Goal: Task Accomplishment & Management: Manage account settings

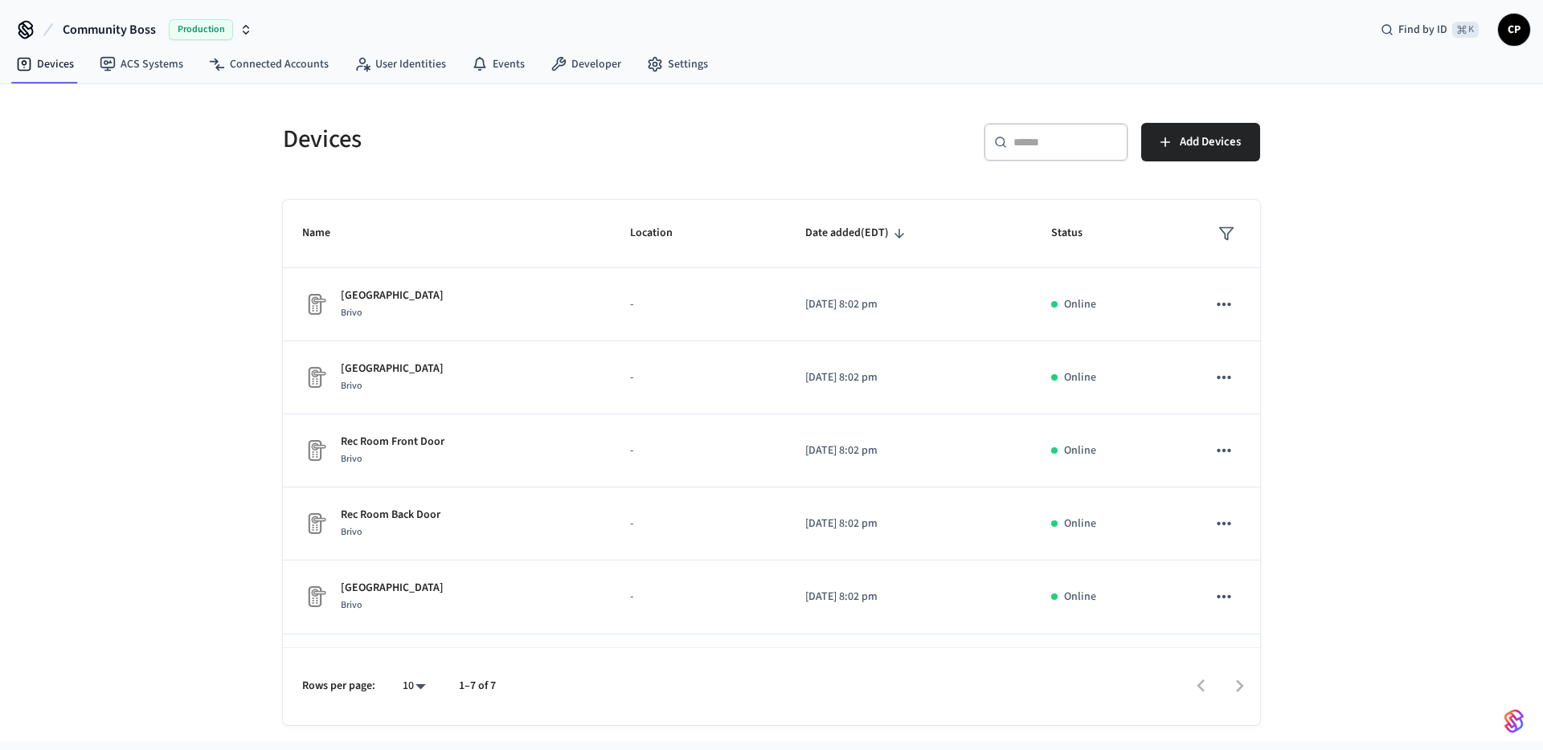
click at [205, 24] on span "Production" at bounding box center [201, 29] width 64 height 21
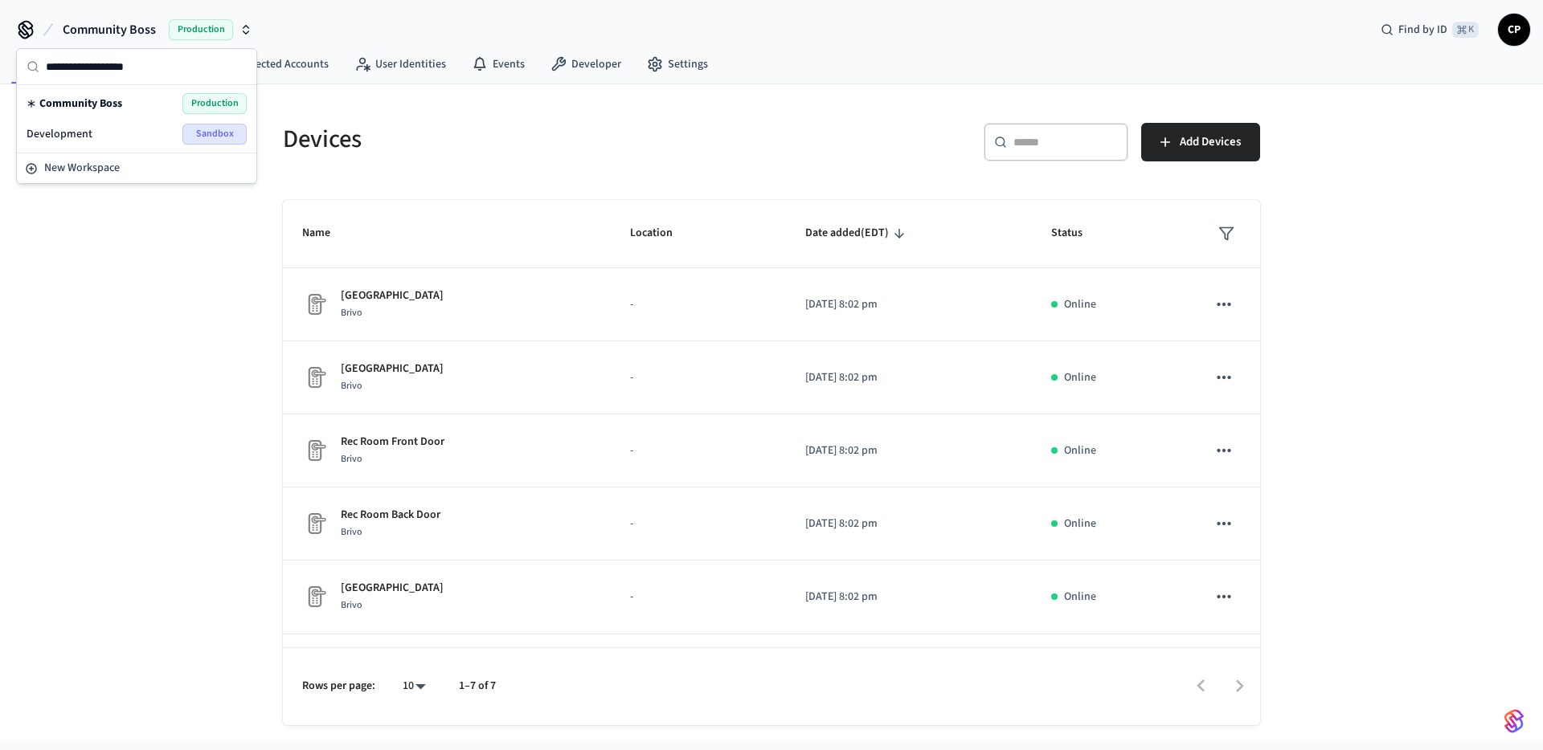
click at [973, 74] on div "Devices ACS Systems Connected Accounts User Identities Events Developer Settings" at bounding box center [771, 66] width 1543 height 38
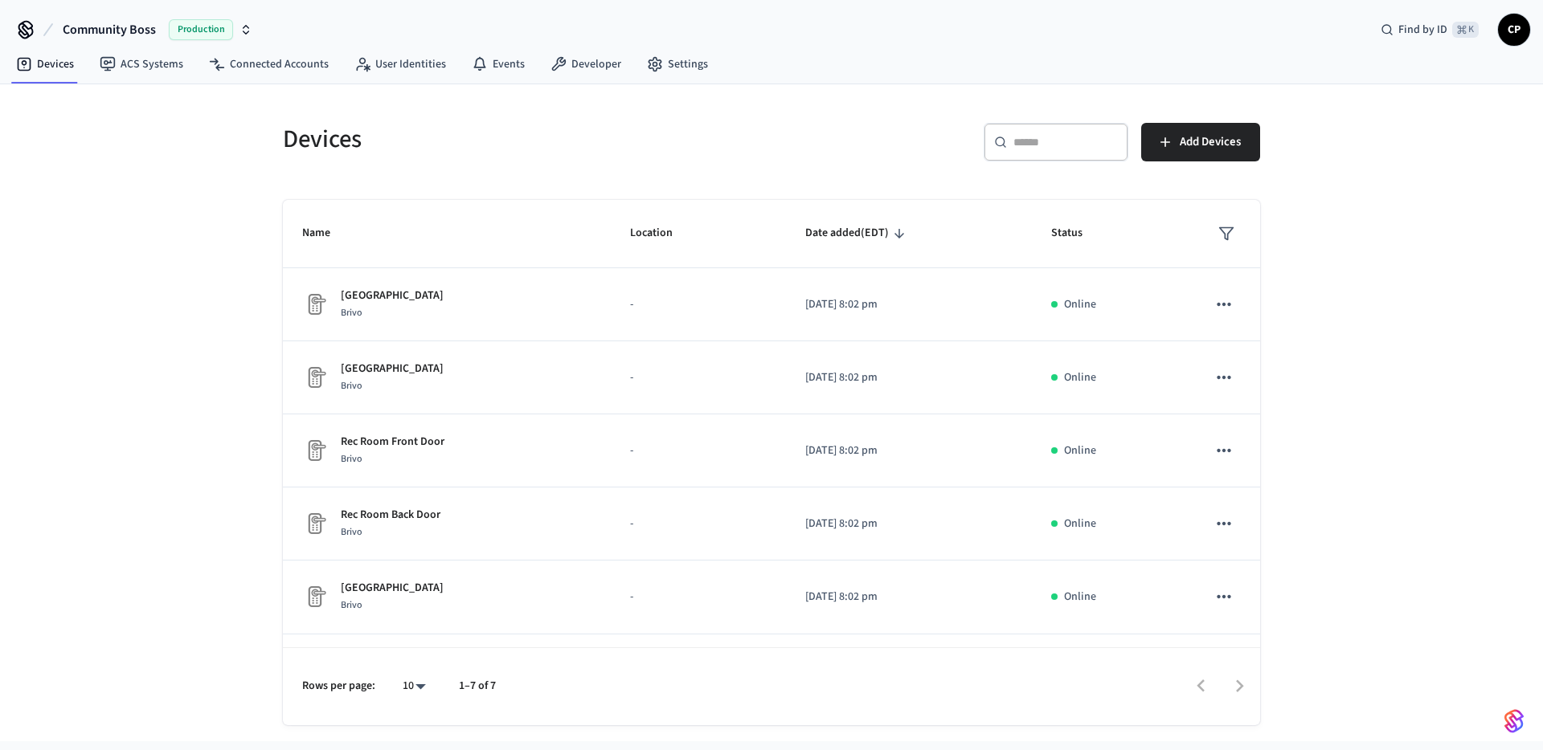
click at [1504, 34] on span "CP" at bounding box center [1513, 29] width 29 height 29
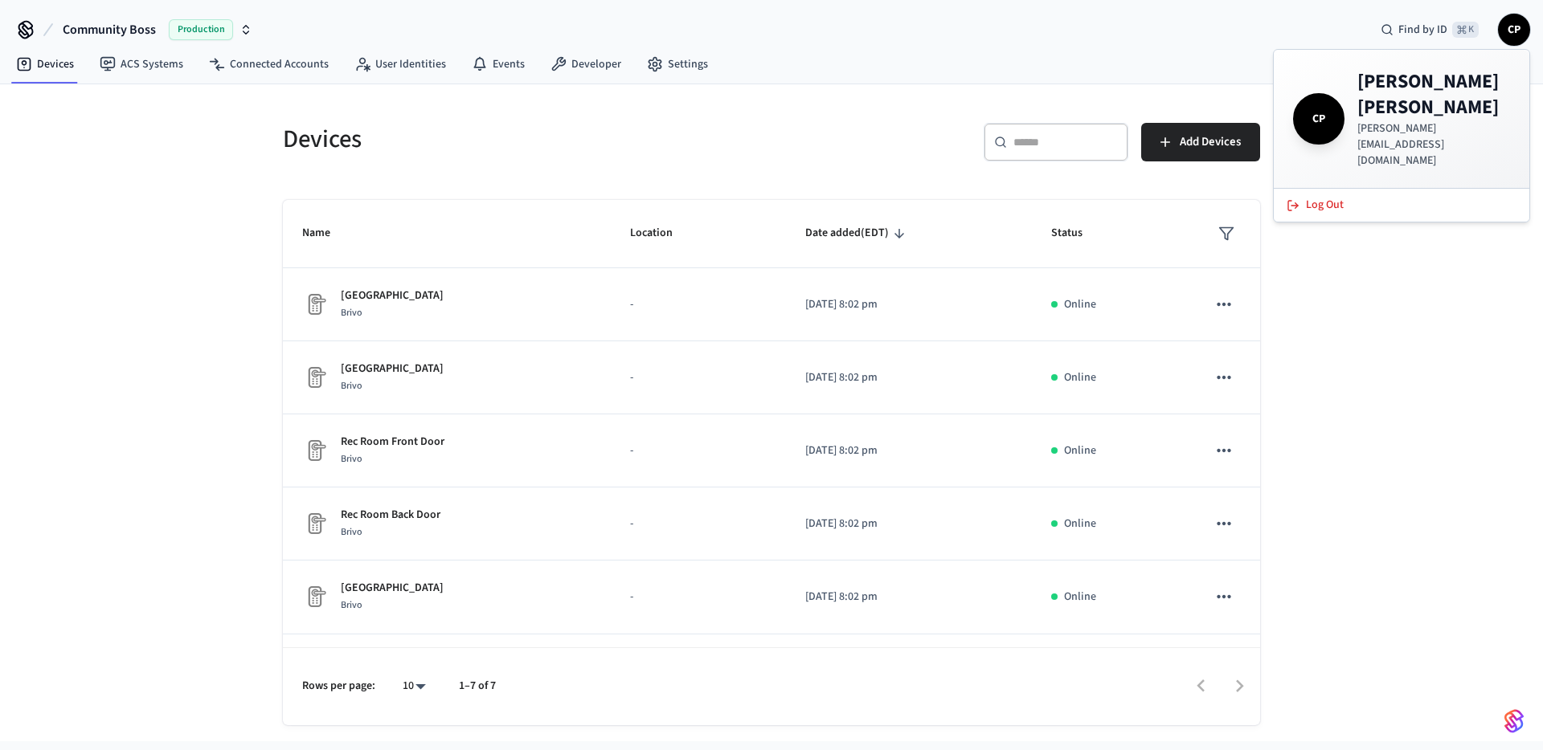
click at [813, 33] on div "Community Boss Production Find by ID ⌘ K CP" at bounding box center [771, 23] width 1543 height 47
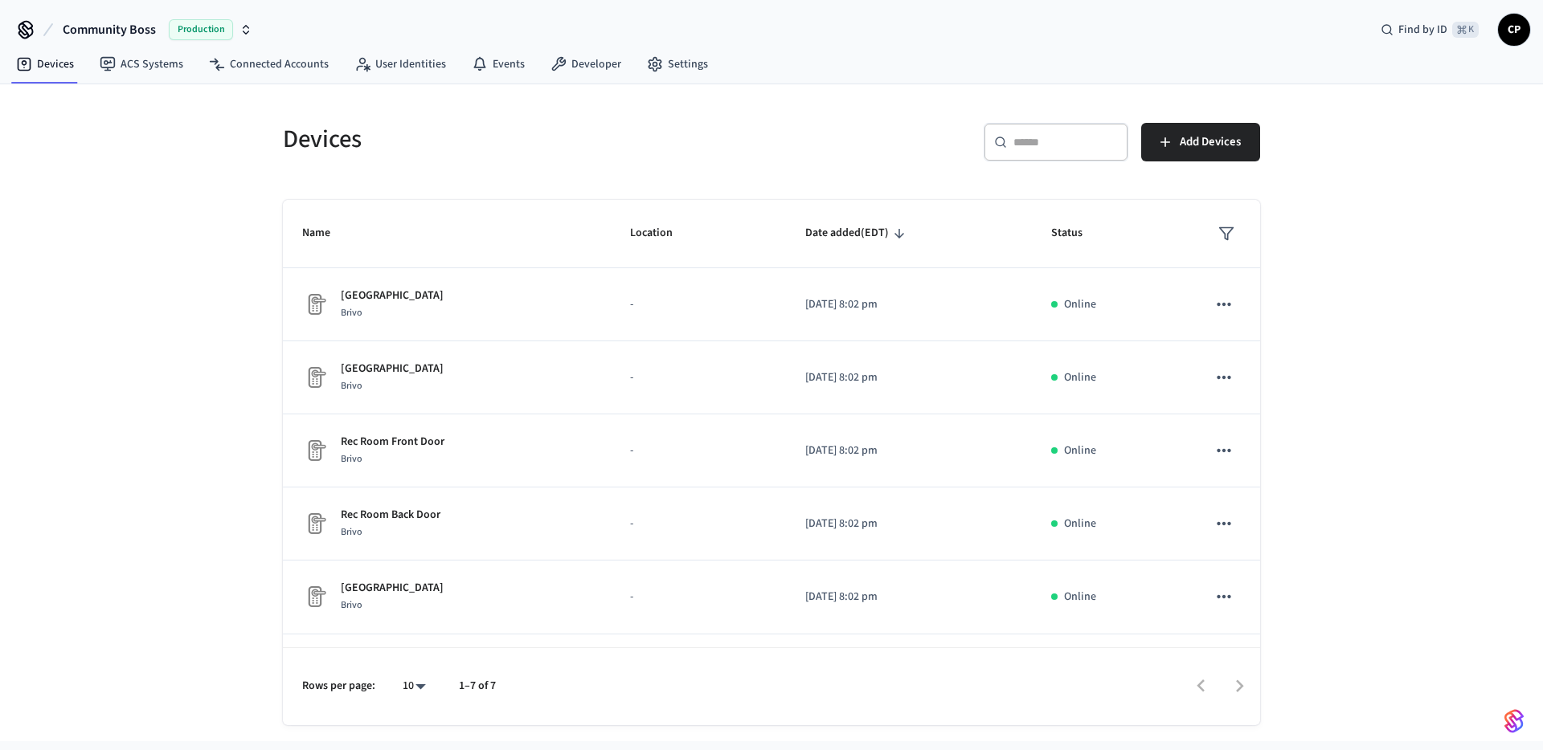
click at [711, 58] on div "Devices ACS Systems Connected Accounts User Identities Events Developer Settings" at bounding box center [771, 66] width 1543 height 38
click at [696, 60] on link "Settings" at bounding box center [677, 64] width 87 height 29
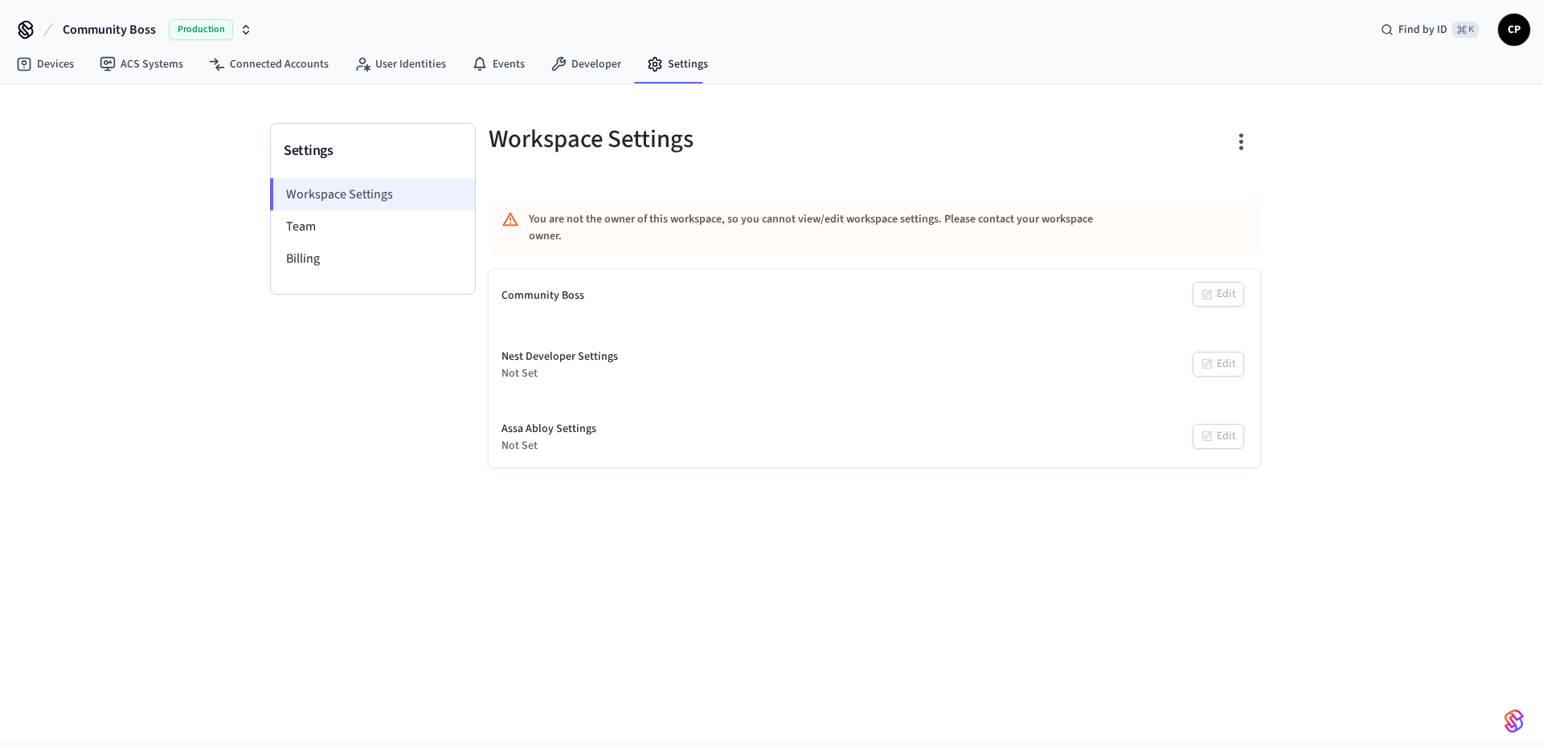
drag, startPoint x: 322, startPoint y: 168, endPoint x: 321, endPoint y: 204, distance: 36.2
click at [322, 169] on div "Settings" at bounding box center [373, 151] width 204 height 55
click at [323, 211] on li "Team" at bounding box center [373, 227] width 204 height 32
click at [318, 223] on li "Team" at bounding box center [373, 227] width 204 height 32
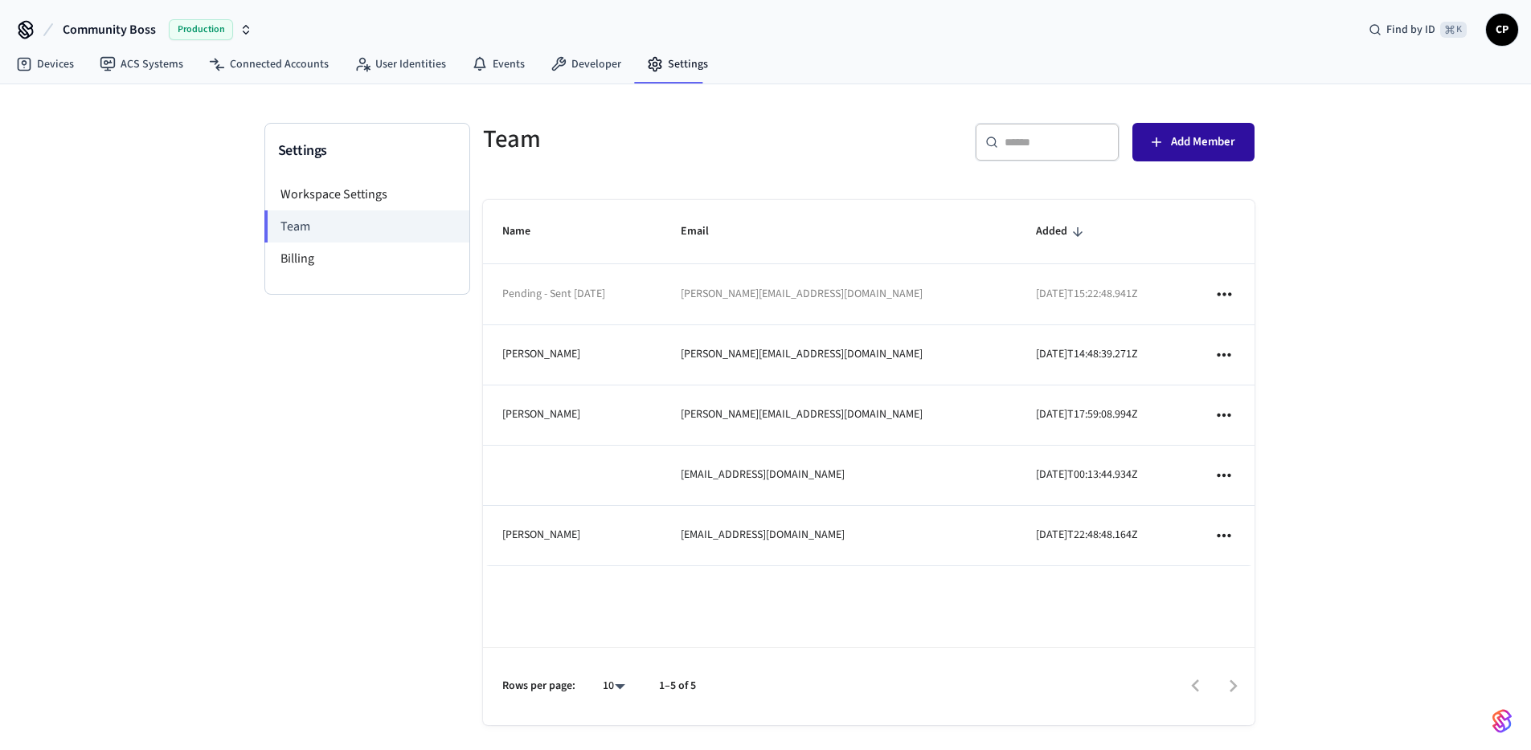
click at [1171, 145] on span "Add Member" at bounding box center [1203, 142] width 64 height 21
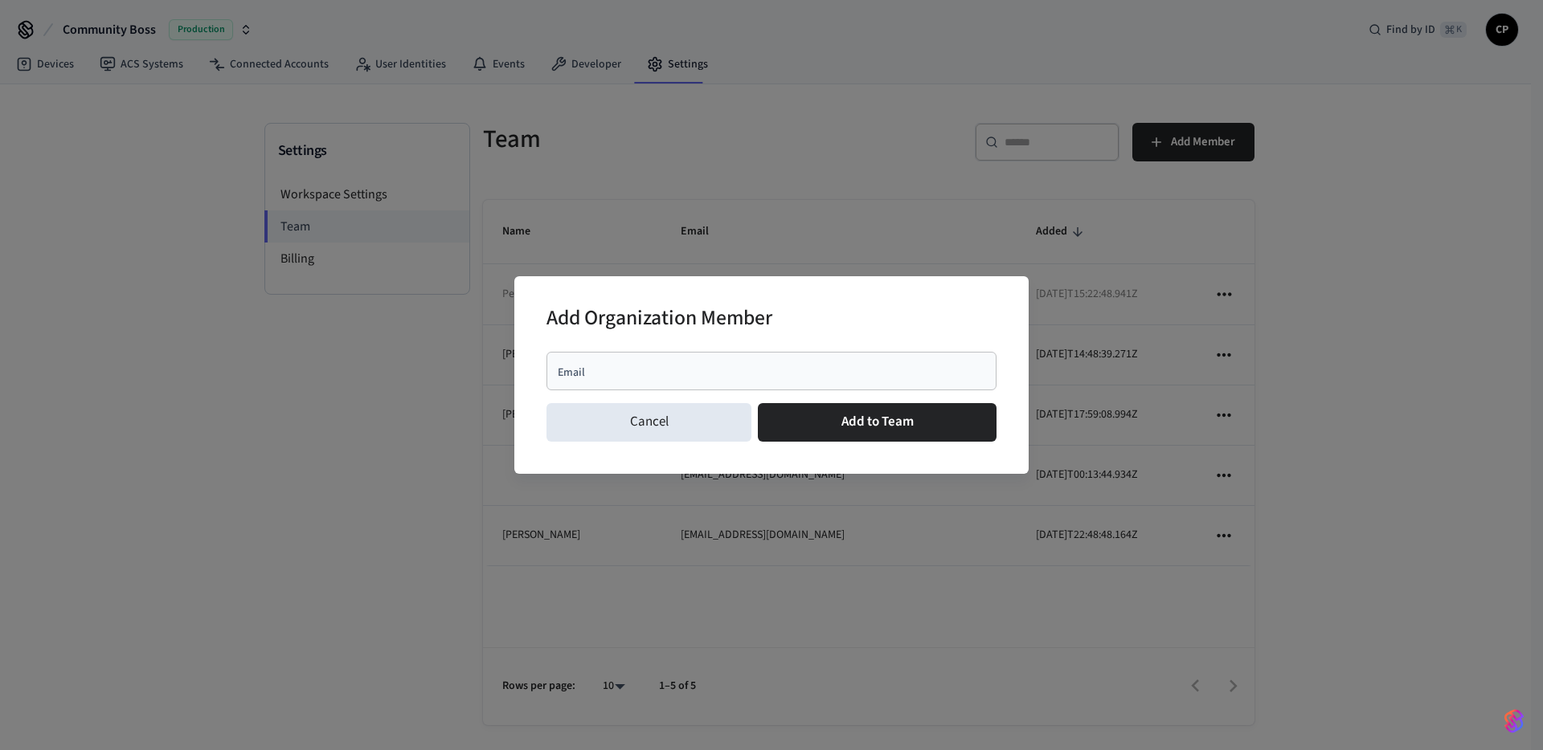
click at [641, 366] on input "Email" at bounding box center [771, 371] width 431 height 16
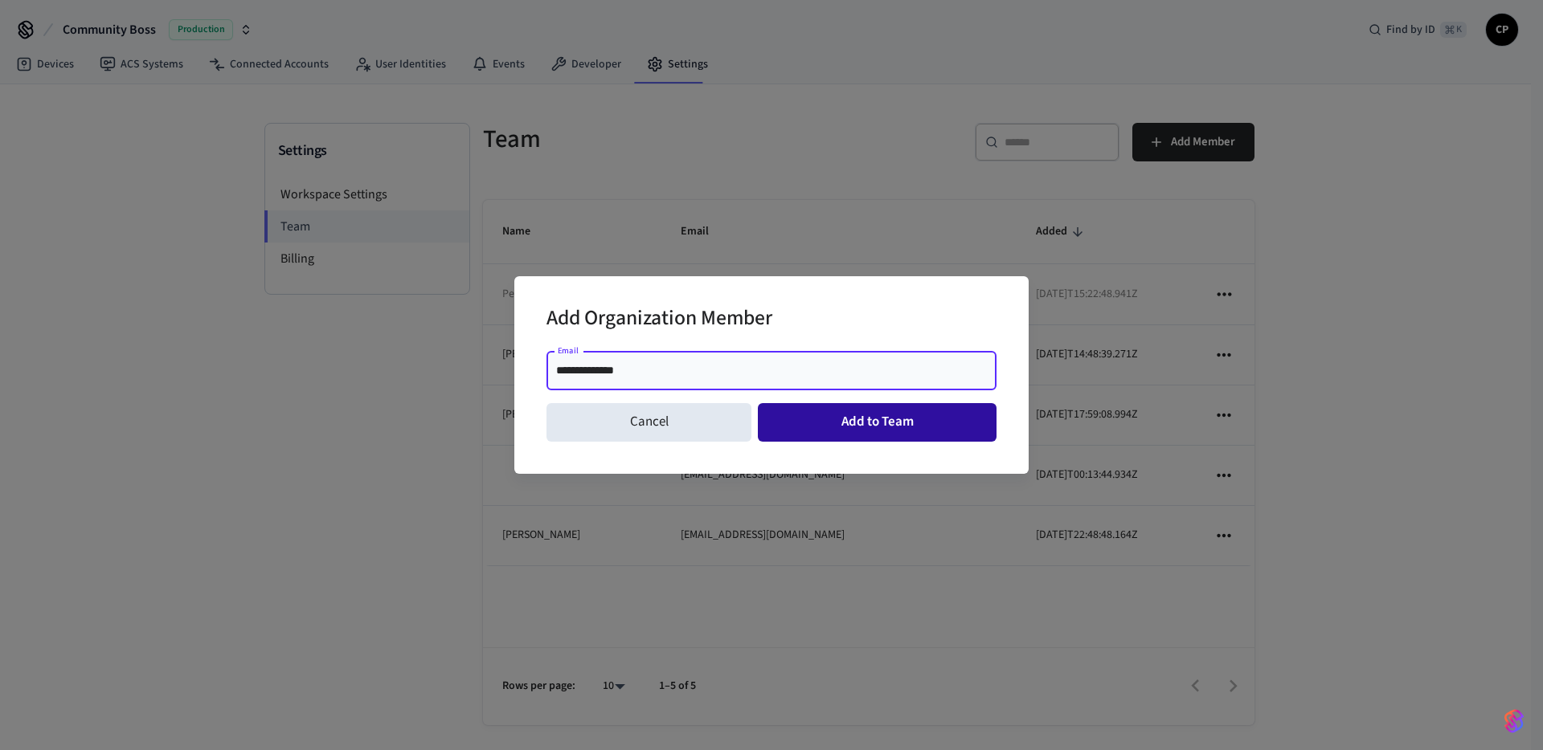
type input "**********"
click at [910, 423] on button "Add to Team" at bounding box center [877, 422] width 239 height 39
